Goal: Find specific page/section: Find specific page/section

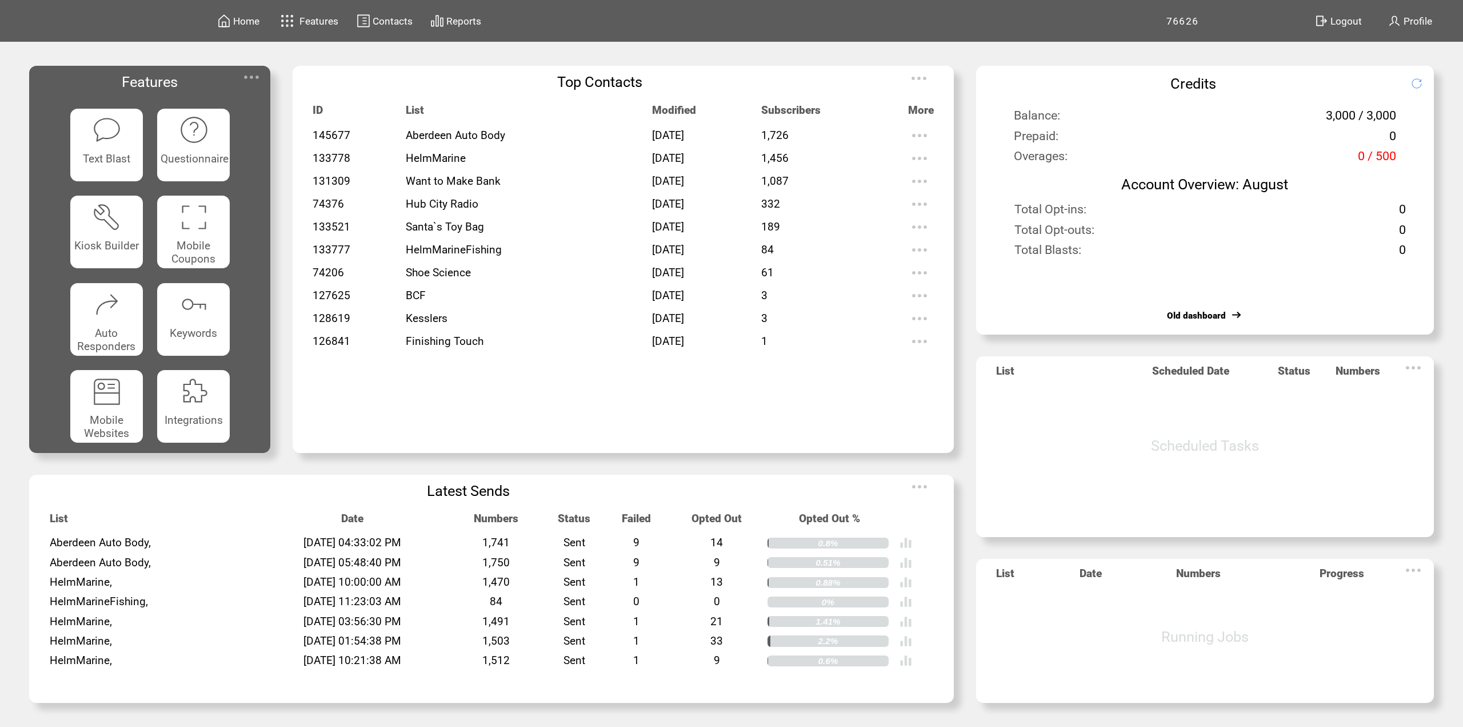
drag, startPoint x: 692, startPoint y: 199, endPoint x: 542, endPoint y: 241, distance: 155.3
click at [537, 241] on tbody "145677 Aberdeen Auto Body [DATE] 1,726 133778 HelmMarine [DATE] 1,456 131309 Wa…" at bounding box center [623, 277] width 621 height 307
click at [710, 207] on td "[DATE]" at bounding box center [706, 204] width 109 height 23
click at [696, 213] on td "[DATE]" at bounding box center [706, 204] width 109 height 23
drag, startPoint x: 692, startPoint y: 228, endPoint x: 310, endPoint y: 111, distance: 399.6
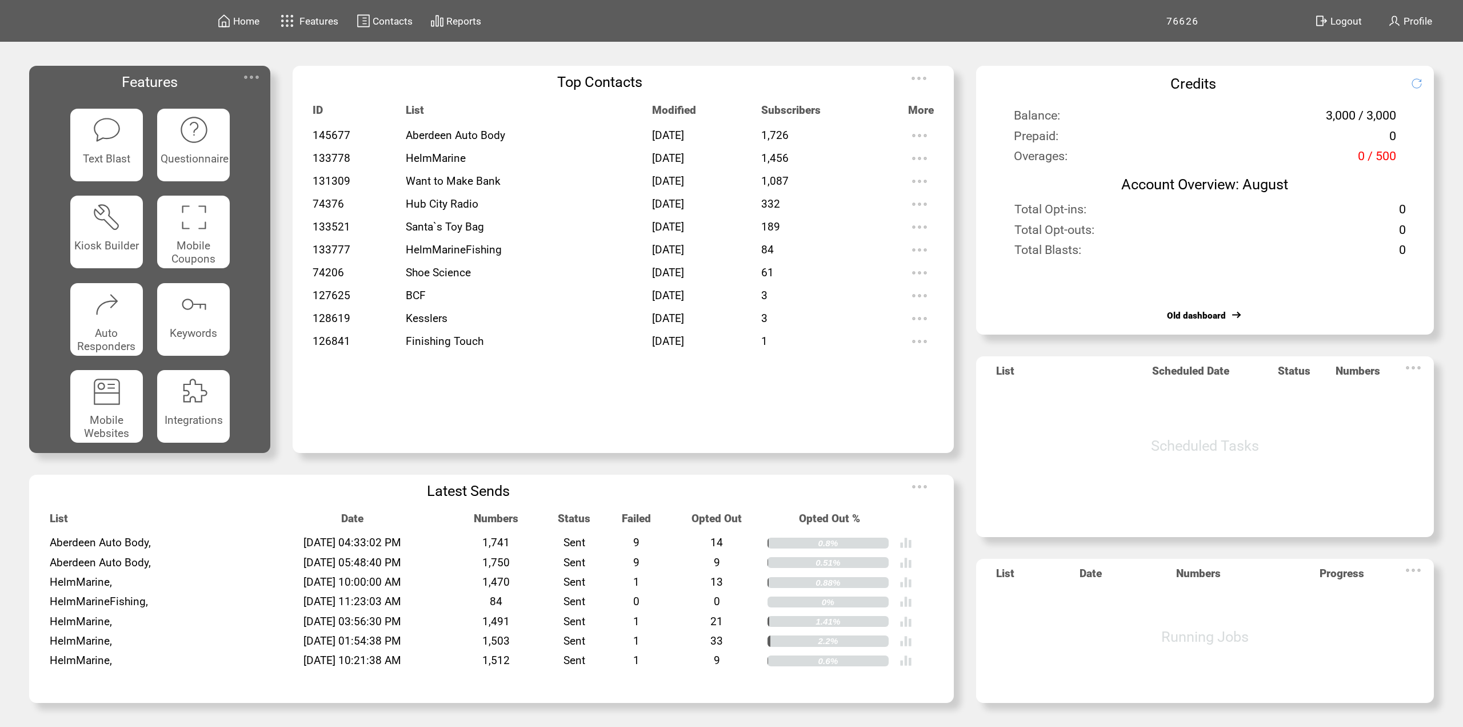
click at [310, 111] on table "ID List Modified Subscribers More 145677 Aberdeen Auto Body [DATE] 1,726 133778…" at bounding box center [623, 268] width 633 height 340
drag, startPoint x: 653, startPoint y: 276, endPoint x: 658, endPoint y: 269, distance: 8.9
click at [655, 273] on span "[DATE]" at bounding box center [668, 272] width 32 height 13
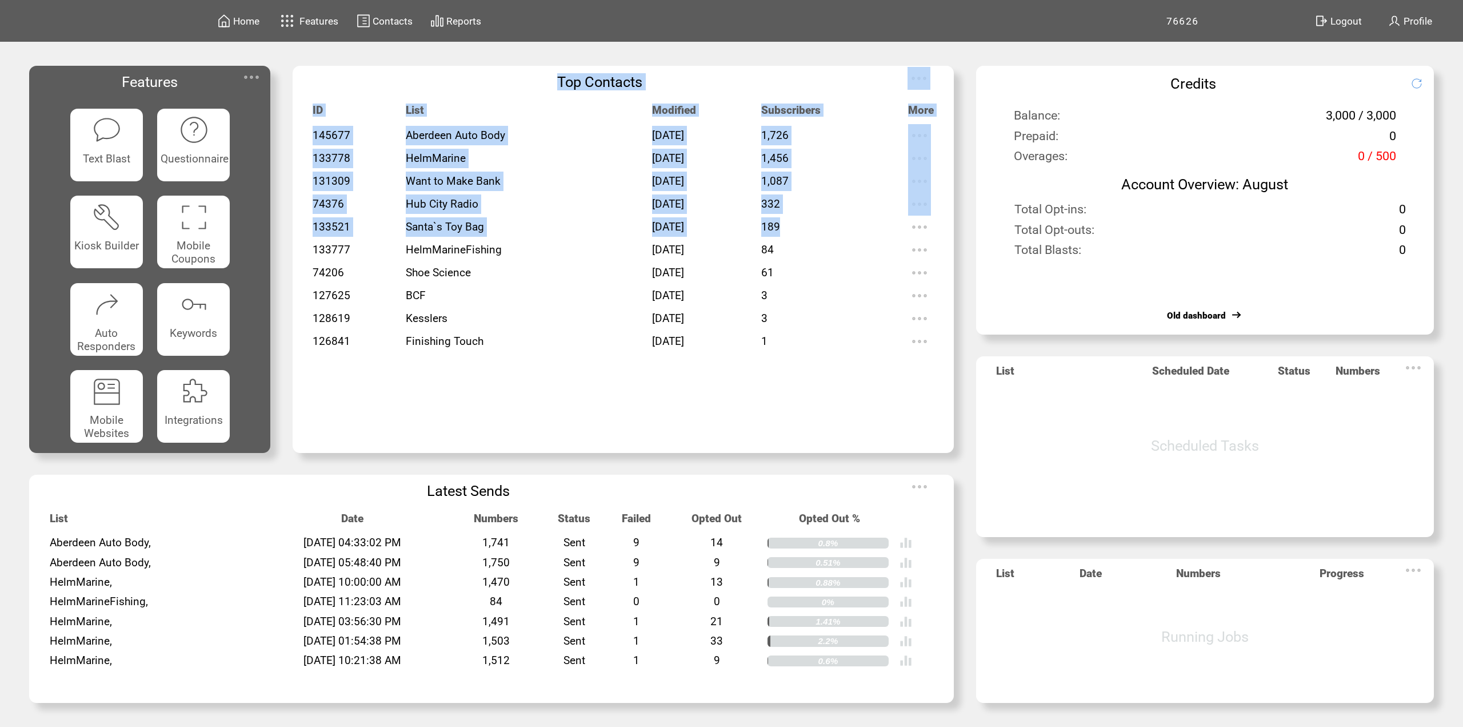
drag, startPoint x: 800, startPoint y: 224, endPoint x: 308, endPoint y: 81, distance: 511.9
click at [308, 81] on tbody "Top Contacts ID List Modified Subscribers More 145677 Aberdeen Auto Body [DATE]…" at bounding box center [624, 251] width 662 height 371
click at [574, 166] on td "HelmMarine" at bounding box center [529, 158] width 246 height 23
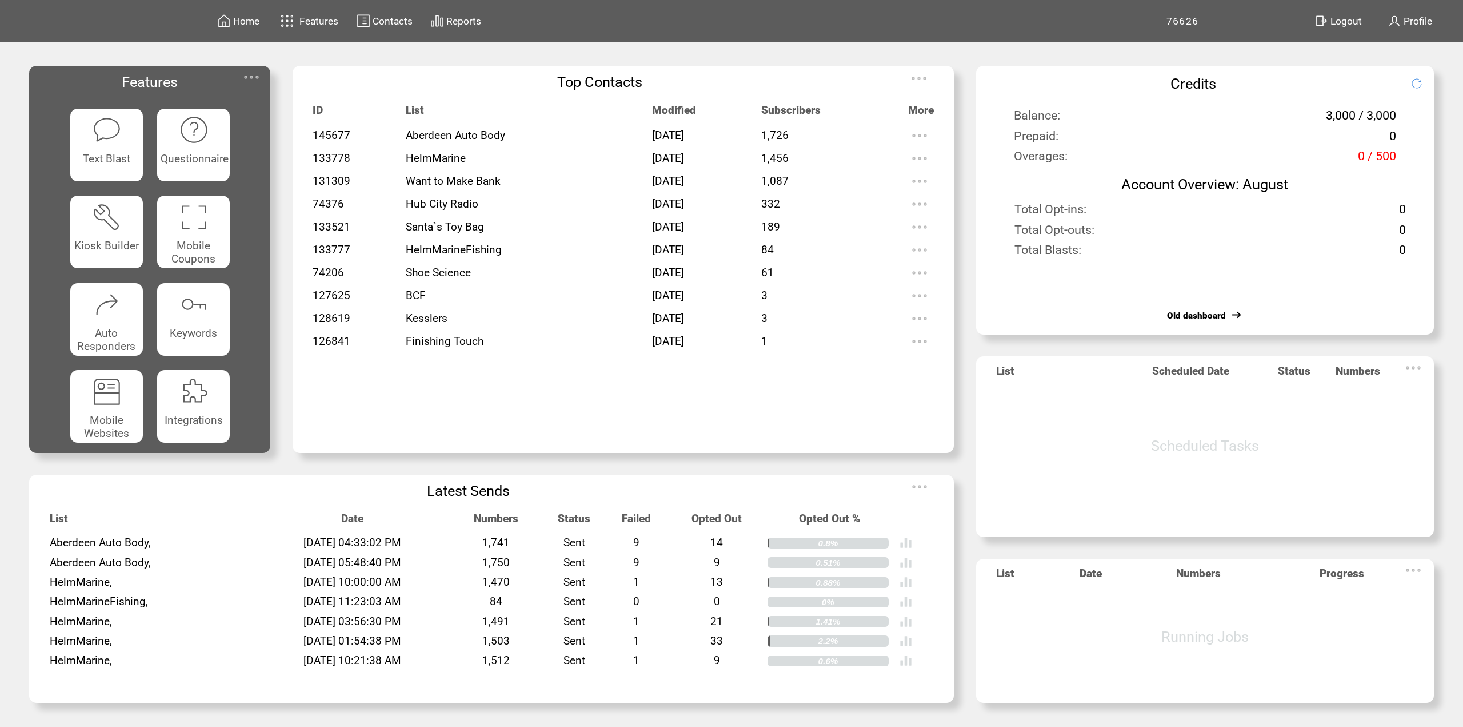
drag, startPoint x: 699, startPoint y: 233, endPoint x: 302, endPoint y: 109, distance: 414.9
click at [302, 109] on td "ID List Modified Subscribers More 145677 Aberdeen Auto Body [DATE] 1,726 133778…" at bounding box center [624, 263] width 662 height 347
click at [555, 138] on td "Aberdeen Auto Body" at bounding box center [529, 135] width 246 height 23
